Goal: Information Seeking & Learning: Learn about a topic

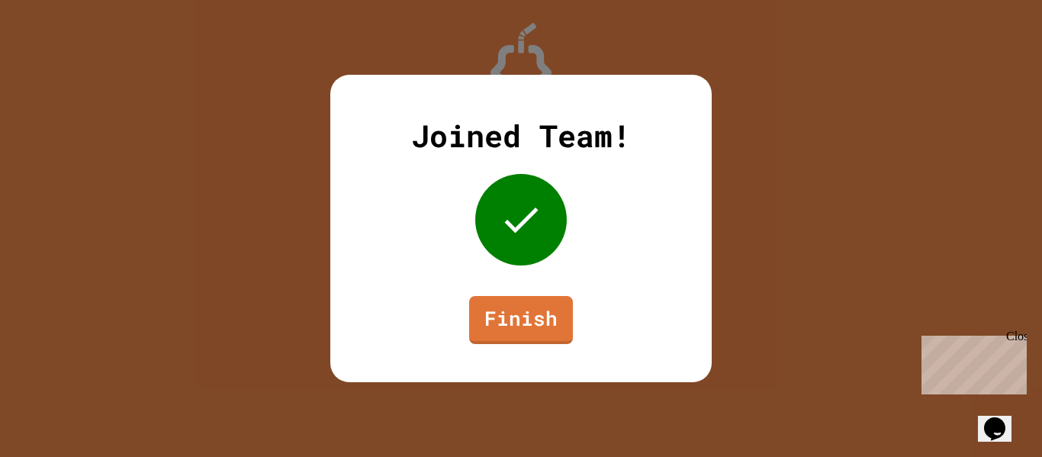
click at [548, 318] on link "Finish" at bounding box center [521, 320] width 104 height 48
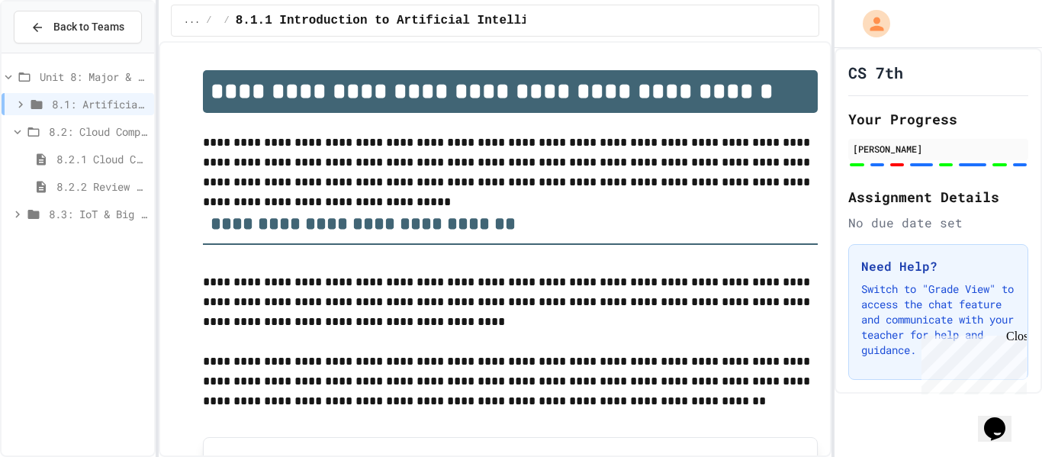
click at [117, 190] on span "8.2.2 Review - Cloud Computing" at bounding box center [102, 186] width 92 height 16
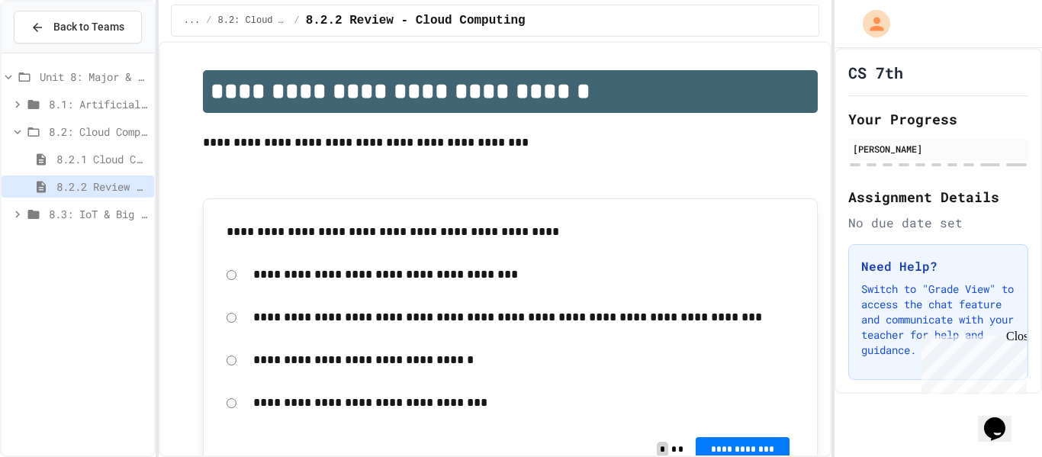
click at [1017, 337] on div "Close" at bounding box center [1015, 338] width 19 height 19
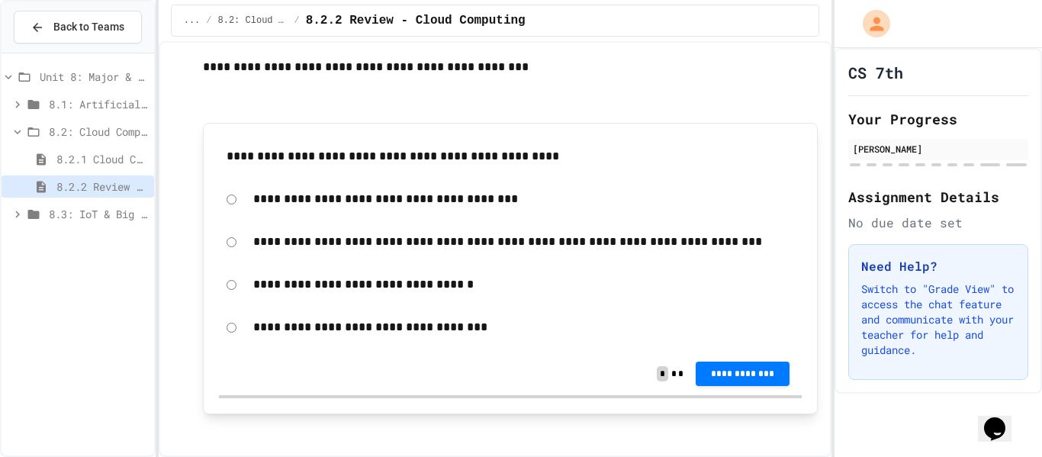
scroll to position [76, 0]
click at [89, 243] on span "8.3.1 The Internet of Things and Big Data: Our Connected Digital World" at bounding box center [102, 241] width 92 height 16
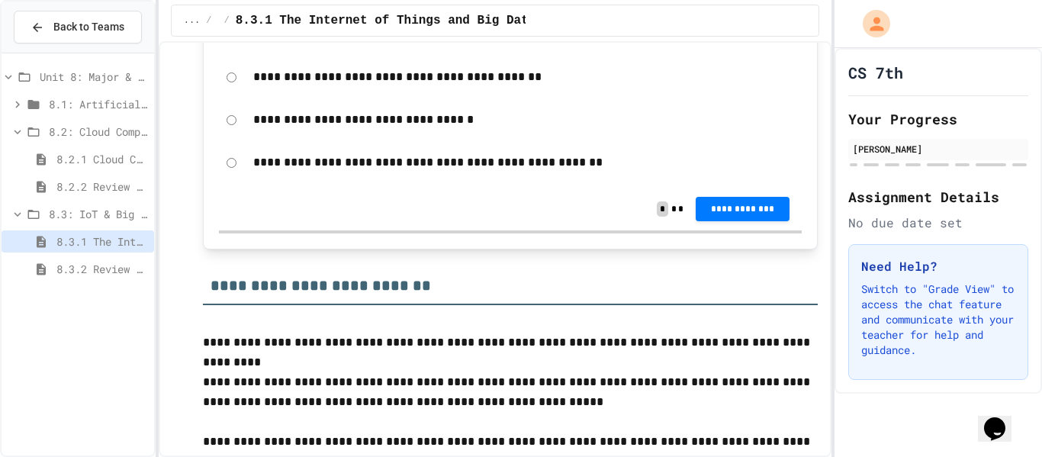
scroll to position [628, 0]
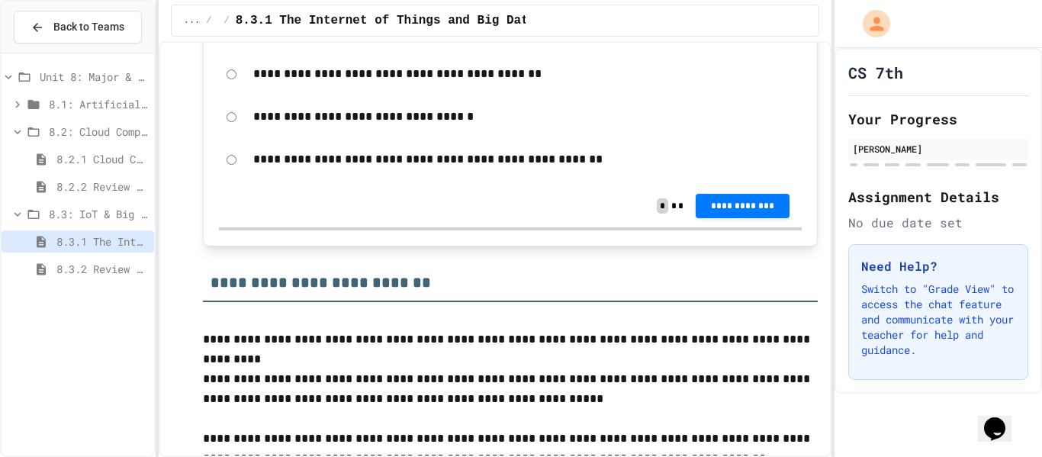
click at [85, 99] on span "8.1: Artificial Intelligence Basics" at bounding box center [98, 104] width 99 height 16
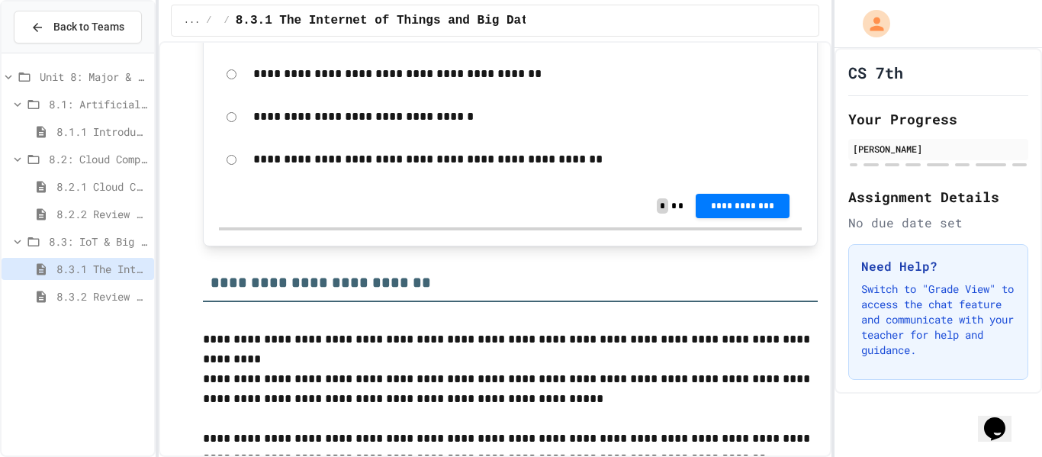
click at [101, 159] on span "8.2: Cloud Computing" at bounding box center [98, 159] width 99 height 16
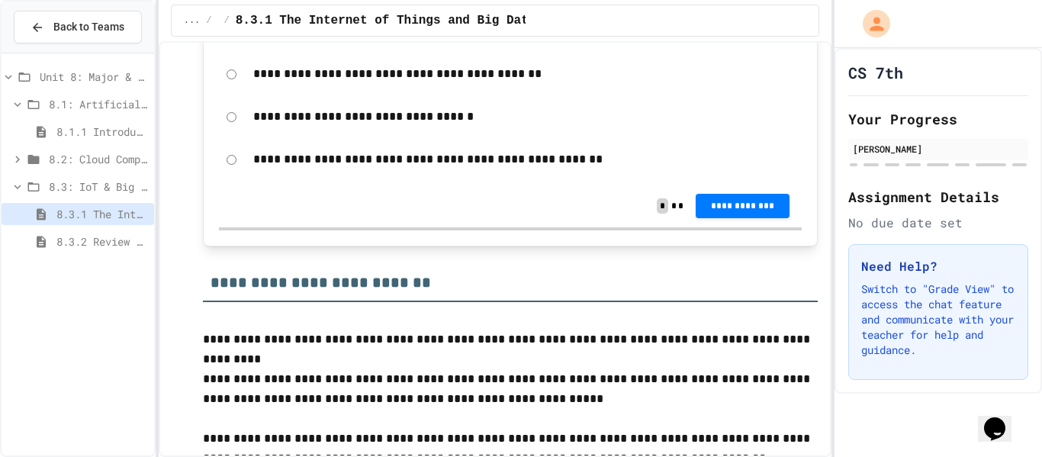
click at [100, 156] on span "8.2: Cloud Computing" at bounding box center [98, 159] width 99 height 16
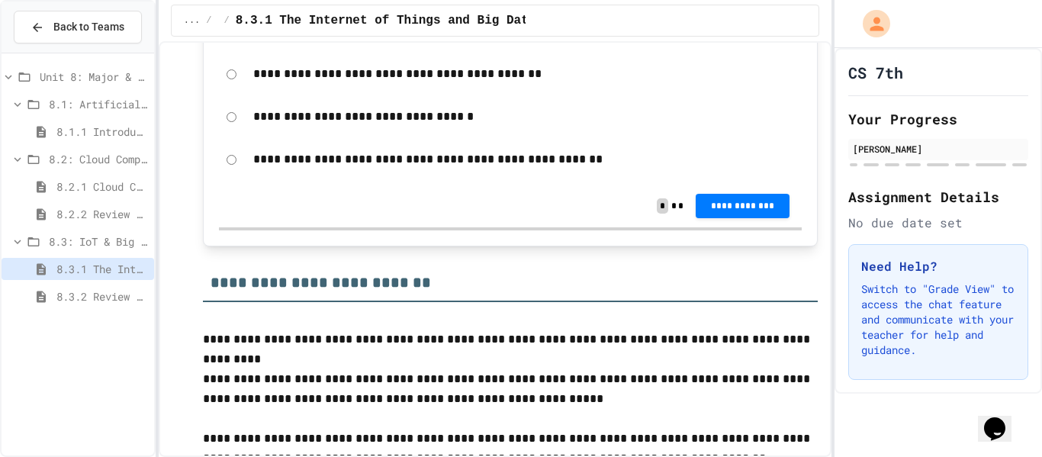
click at [104, 193] on span "8.2.1 Cloud Computing: Transforming the Digital World" at bounding box center [102, 186] width 92 height 16
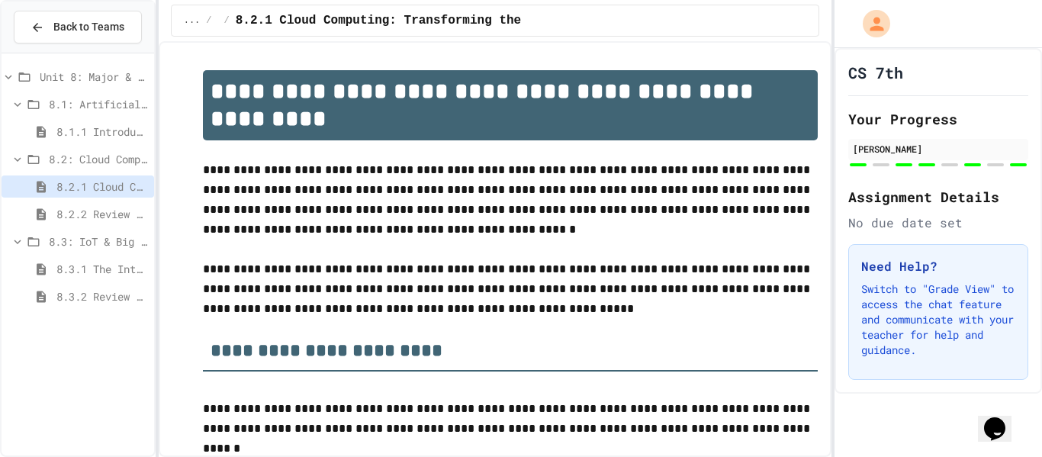
click at [104, 213] on span "8.2.2 Review - Cloud Computing" at bounding box center [102, 214] width 92 height 16
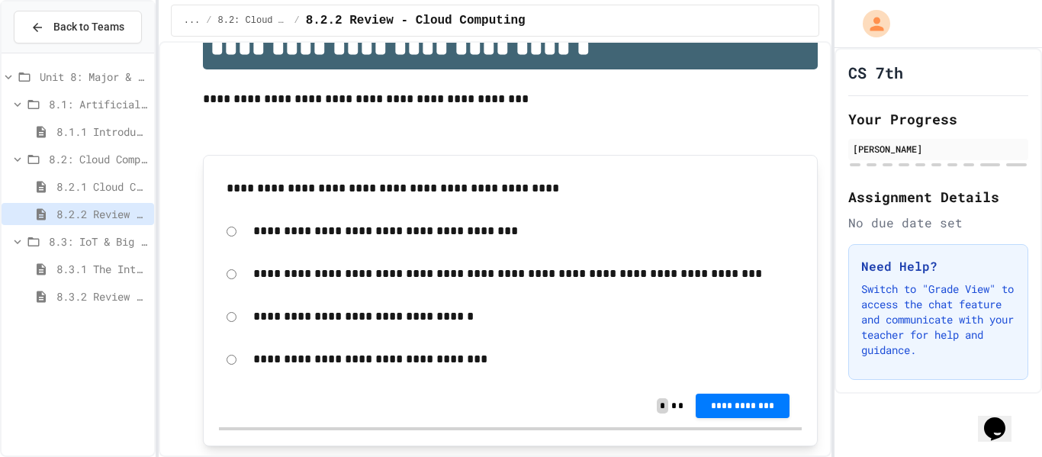
scroll to position [45, 0]
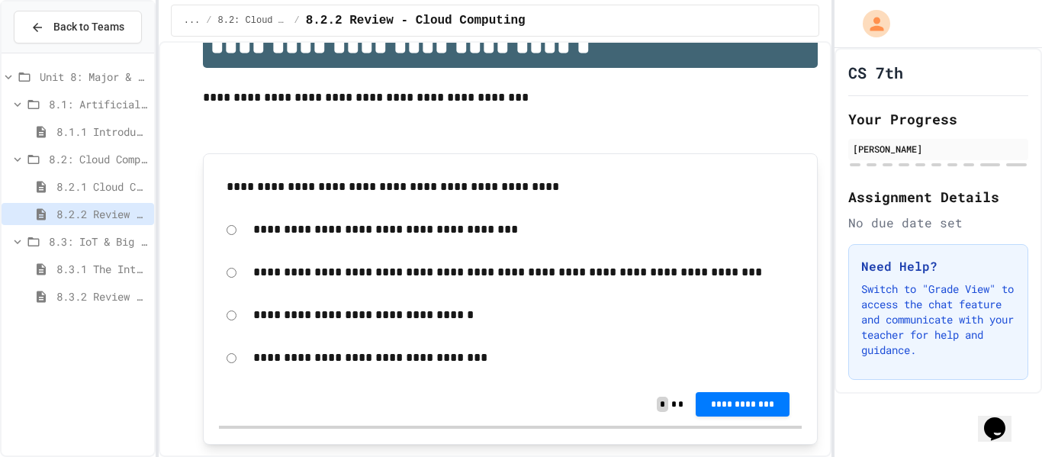
click at [127, 264] on span "8.3.1 The Internet of Things and Big Data: Our Connected Digital World" at bounding box center [102, 269] width 92 height 16
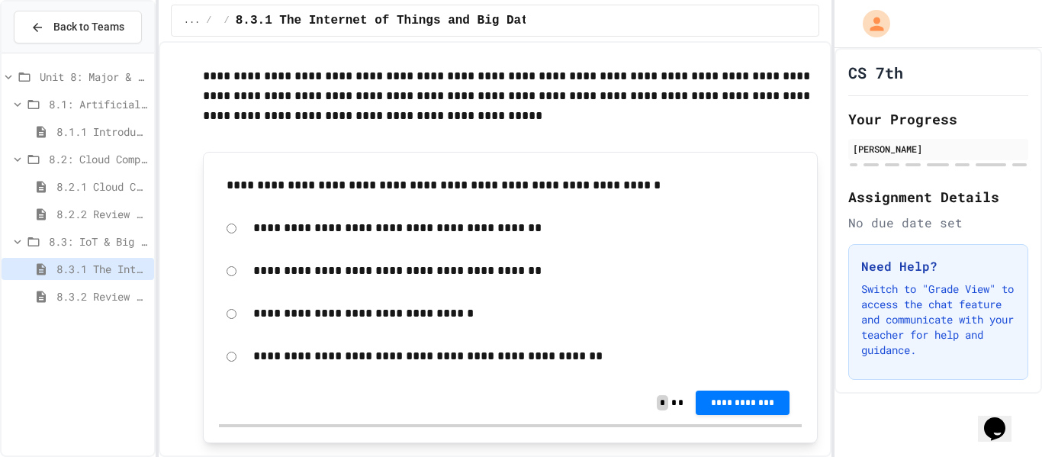
scroll to position [433, 0]
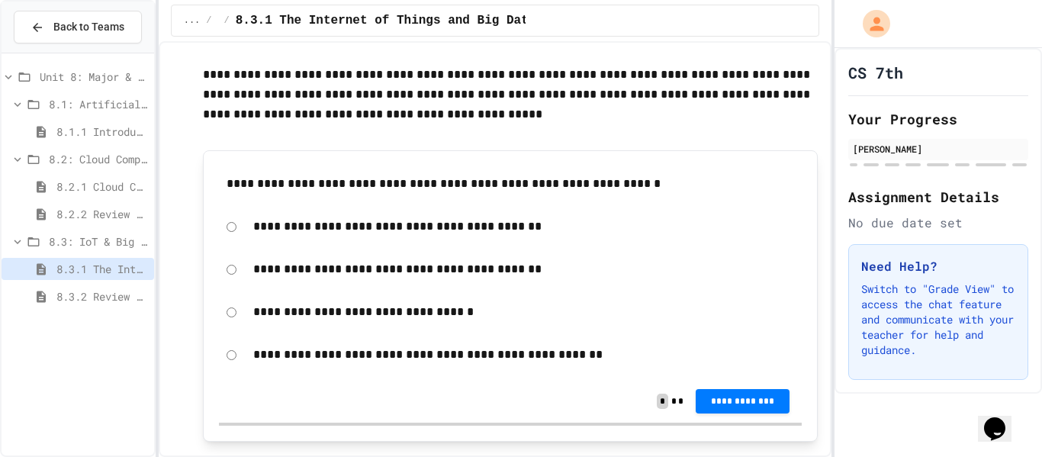
click at [128, 288] on span "8.3.2 Review - The Internet of Things and Big Data" at bounding box center [102, 296] width 92 height 16
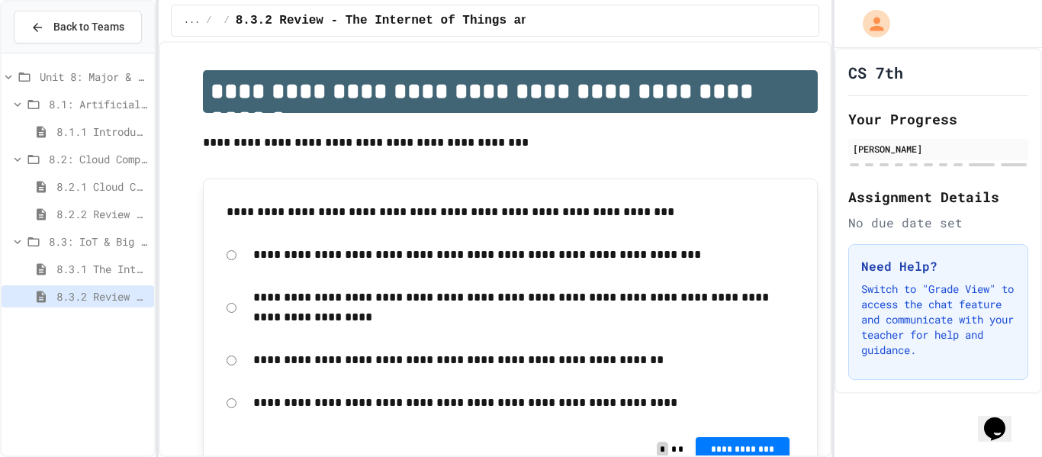
click at [56, 265] on span "8.3.1 The Internet of Things and Big Data: Our Connected Digital World" at bounding box center [102, 269] width 92 height 16
